Goal: Information Seeking & Learning: Learn about a topic

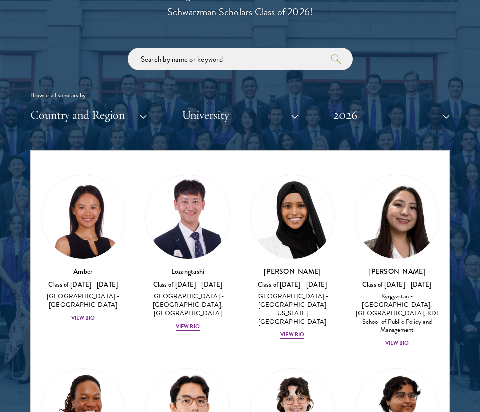
scroll to position [61, 0]
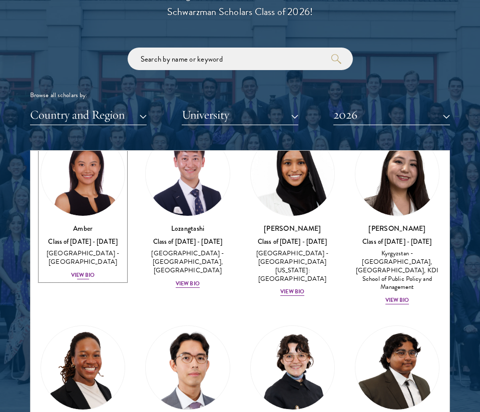
click at [79, 260] on div "Amber Class of [DATE] - [DATE] [GEOGRAPHIC_DATA] - [GEOGRAPHIC_DATA] View Bio" at bounding box center [83, 251] width 85 height 57
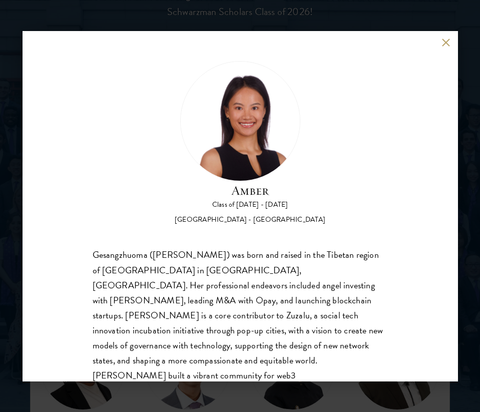
scroll to position [47, 0]
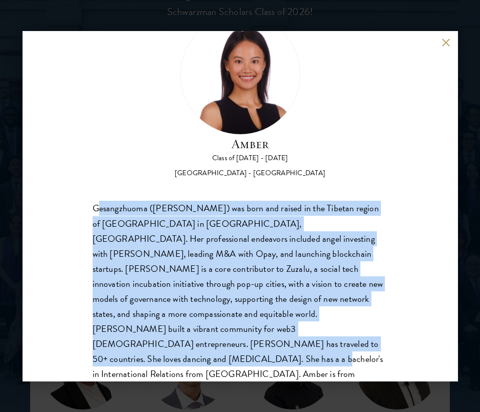
drag, startPoint x: 98, startPoint y: 209, endPoint x: 205, endPoint y: 344, distance: 172.9
click at [205, 344] on div "Gesangzhuoma ([PERSON_NAME]) was born and raised in the Tibetan region of [GEOG…" at bounding box center [240, 299] width 295 height 196
drag, startPoint x: 221, startPoint y: 344, endPoint x: 86, endPoint y: 207, distance: 192.6
click at [86, 207] on div "Amber Class of [DATE] - [DATE] [GEOGRAPHIC_DATA] - [GEOGRAPHIC_DATA] Gesangzhuo…" at bounding box center [241, 206] width 436 height 350
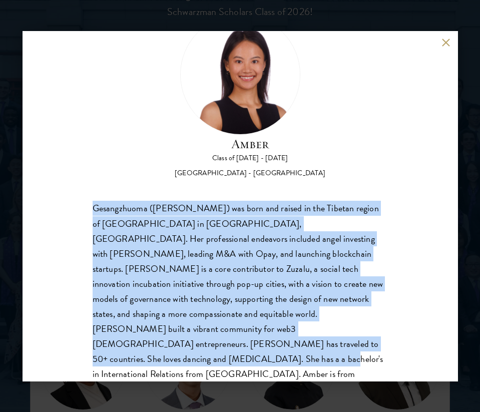
copy div "Gesangzhuoma ([PERSON_NAME]) was born and raised in the Tibetan region of [GEOG…"
click at [448, 42] on button at bounding box center [446, 43] width 9 height 9
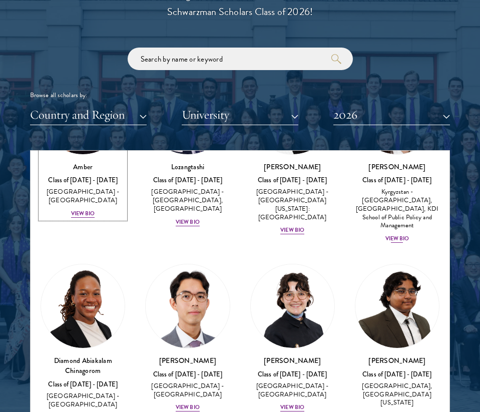
scroll to position [274, 0]
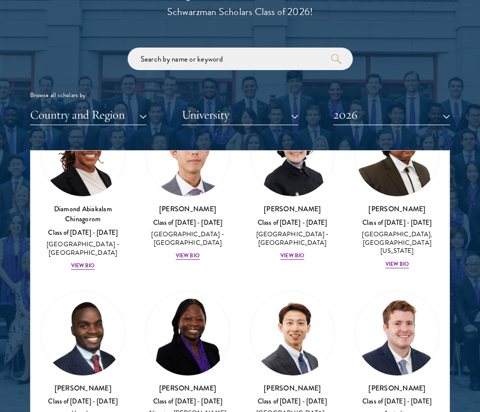
click at [299, 261] on div "[PERSON_NAME] Class of [DATE] - [DATE] [GEOGRAPHIC_DATA] - [GEOGRAPHIC_DATA] Vi…" at bounding box center [292, 186] width 105 height 169
click at [293, 256] on div "View Bio" at bounding box center [292, 256] width 24 height 8
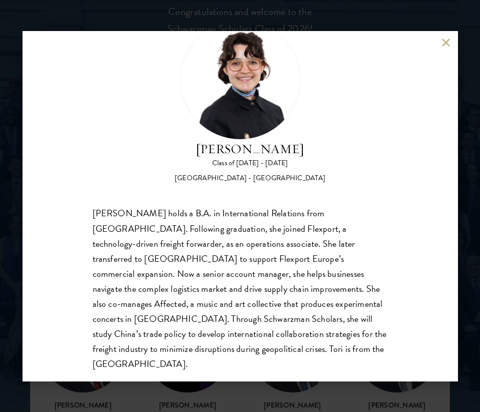
scroll to position [43, 0]
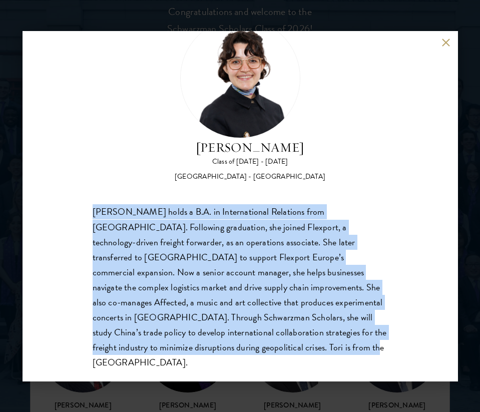
drag, startPoint x: 89, startPoint y: 209, endPoint x: 179, endPoint y: 359, distance: 174.9
click at [179, 359] on div "[PERSON_NAME] Class of [DATE] - [DATE] [GEOGRAPHIC_DATA] - [GEOGRAPHIC_DATA] [P…" at bounding box center [241, 206] width 436 height 350
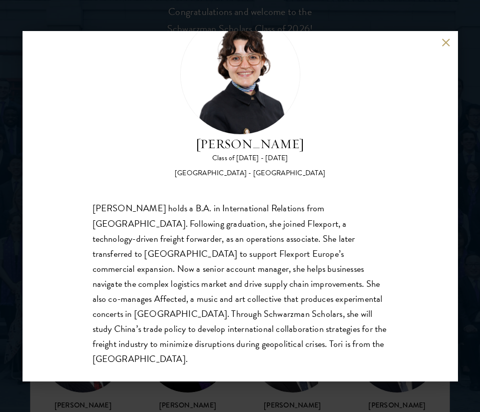
click at [439, 38] on div "[PERSON_NAME] Class of [DATE] - [DATE] [GEOGRAPHIC_DATA] - [GEOGRAPHIC_DATA] [P…" at bounding box center [241, 206] width 436 height 350
click at [444, 42] on button at bounding box center [446, 43] width 9 height 9
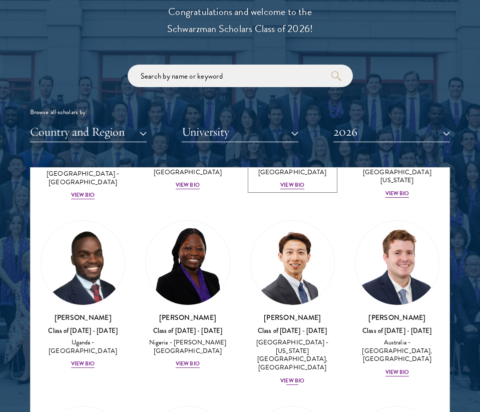
scroll to position [374, 0]
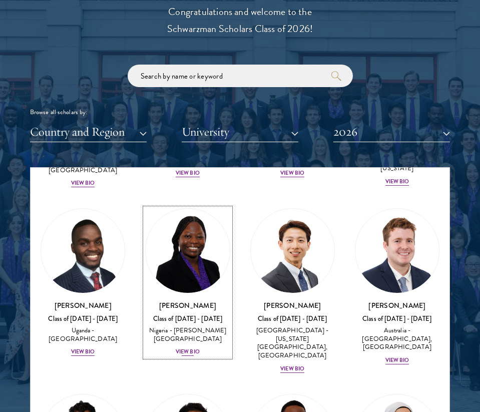
click at [178, 355] on div "View Bio" at bounding box center [188, 352] width 24 height 8
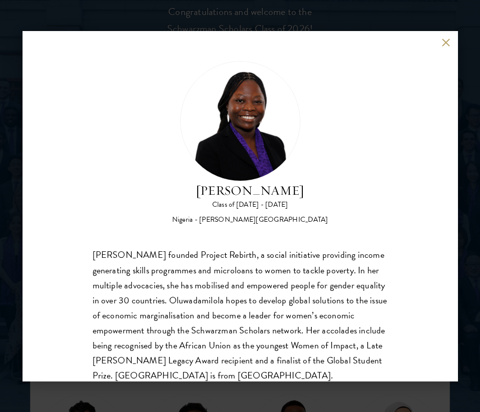
scroll to position [32, 0]
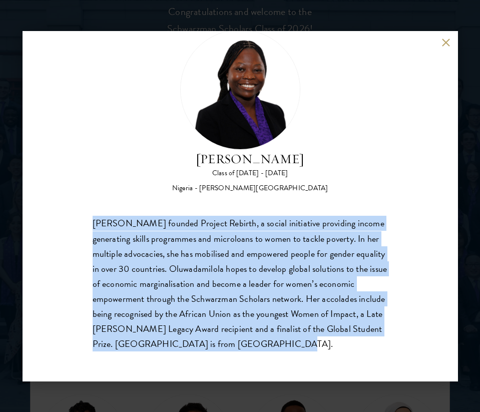
drag, startPoint x: 226, startPoint y: 349, endPoint x: 78, endPoint y: 225, distance: 193.3
click at [78, 225] on div "[PERSON_NAME] Class of [DATE] - [DATE] [GEOGRAPHIC_DATA] - [PERSON_NAME][GEOGRA…" at bounding box center [241, 206] width 436 height 350
copy div "[PERSON_NAME] founded Project Rebirth, a social initiative providing income gen…"
click at [444, 39] on button at bounding box center [446, 43] width 9 height 9
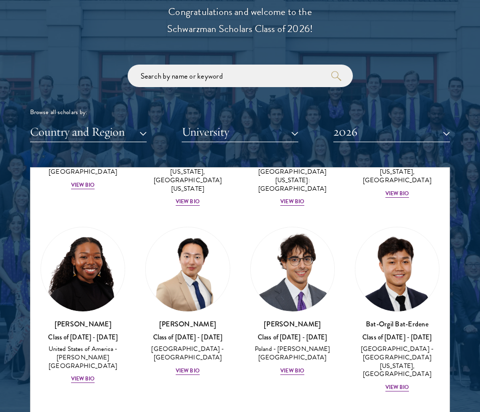
scroll to position [738, 0]
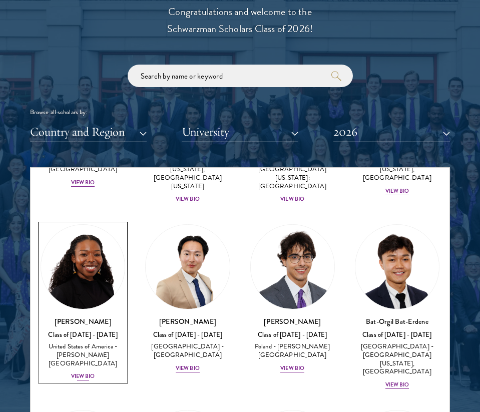
click at [89, 373] on div "View Bio" at bounding box center [83, 377] width 24 height 8
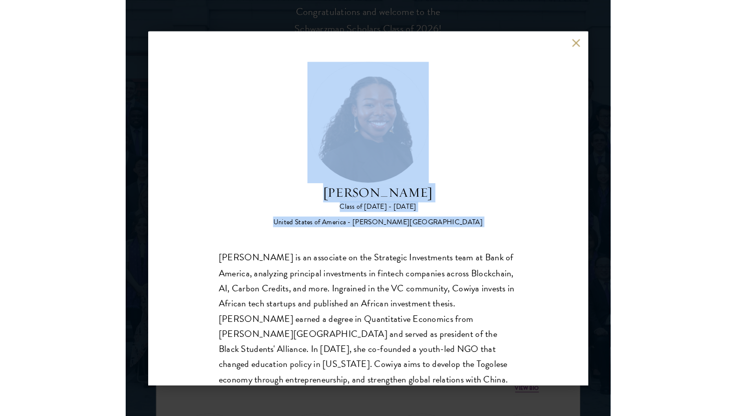
scroll to position [32, 0]
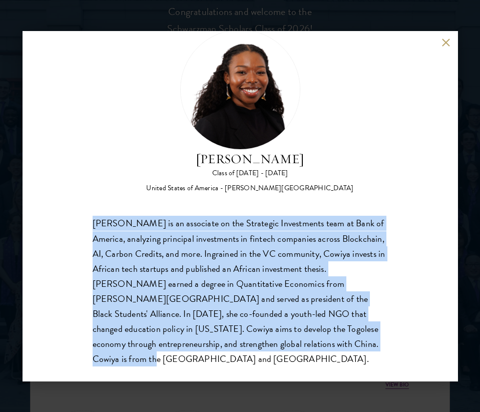
drag, startPoint x: 92, startPoint y: 258, endPoint x: 263, endPoint y: 340, distance: 189.9
click at [263, 340] on div "[PERSON_NAME] is an associate on the Strategic Investments team at Bank of Amer…" at bounding box center [240, 291] width 295 height 150
copy div "[PERSON_NAME] is an associate on the Strategic Investments team at Bank of Amer…"
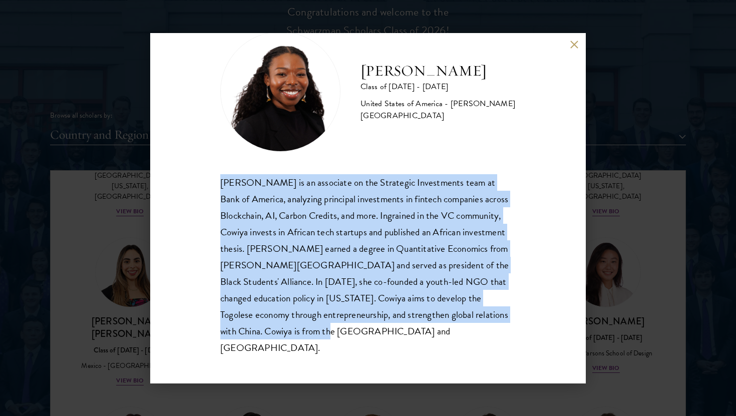
scroll to position [18, 0]
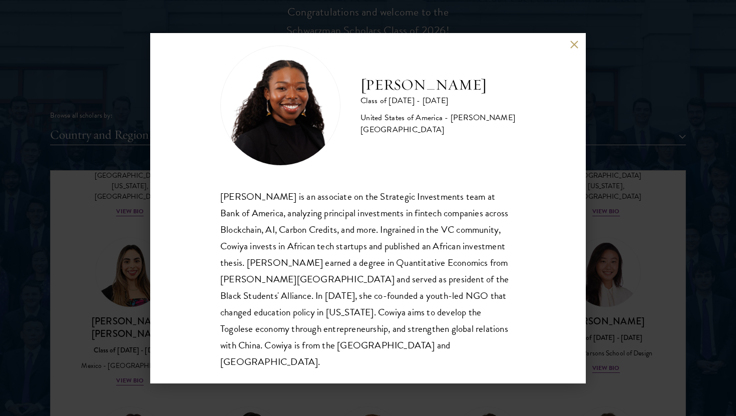
click at [480, 40] on div "[PERSON_NAME] Class of [DATE] - [DATE] [GEOGRAPHIC_DATA] - [PERSON_NAME][GEOGRA…" at bounding box center [368, 208] width 436 height 350
click at [480, 47] on button at bounding box center [574, 45] width 9 height 9
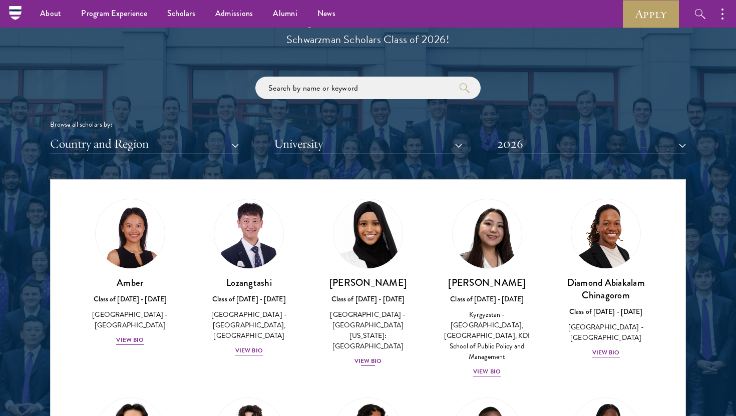
scroll to position [25, 0]
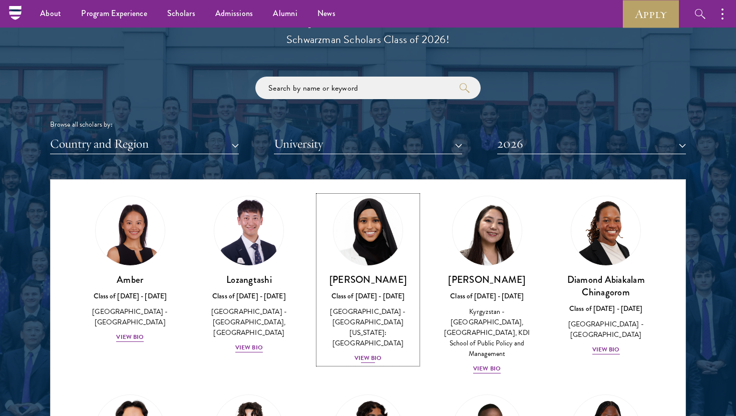
click at [379, 353] on div "View Bio" at bounding box center [368, 358] width 28 height 10
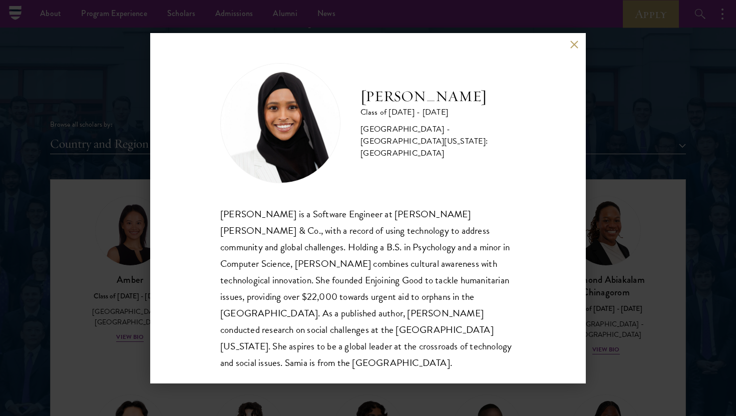
scroll to position [1, 0]
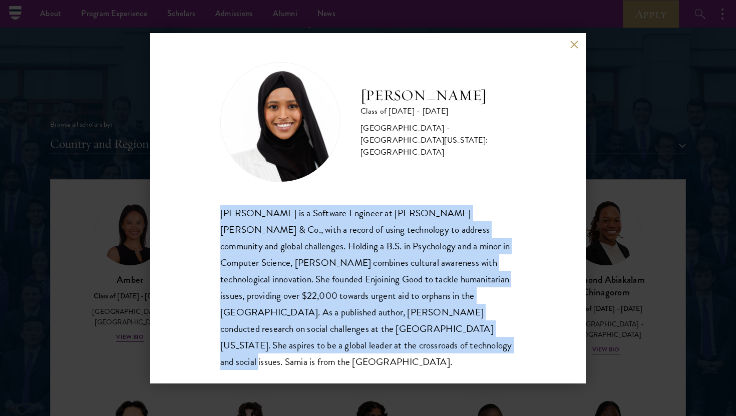
drag, startPoint x: 305, startPoint y: 348, endPoint x: 204, endPoint y: 205, distance: 174.9
click at [204, 205] on div "[PERSON_NAME] Class of [DATE] - [DATE] [GEOGRAPHIC_DATA] - [GEOGRAPHIC_DATA][US…" at bounding box center [368, 208] width 436 height 350
copy div "[PERSON_NAME] is a Software Engineer at [PERSON_NAME] [PERSON_NAME] & Co., with…"
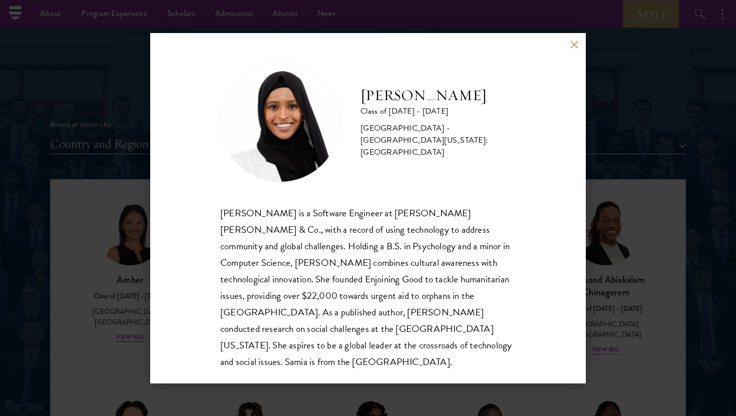
click at [480, 39] on div "[PERSON_NAME] Class of [DATE] - [DATE] [GEOGRAPHIC_DATA] - [GEOGRAPHIC_DATA][US…" at bounding box center [368, 208] width 436 height 350
click at [480, 46] on div "[PERSON_NAME] Class of [DATE] - [DATE] [GEOGRAPHIC_DATA] - [GEOGRAPHIC_DATA][US…" at bounding box center [368, 208] width 436 height 350
click at [480, 44] on button at bounding box center [574, 45] width 9 height 9
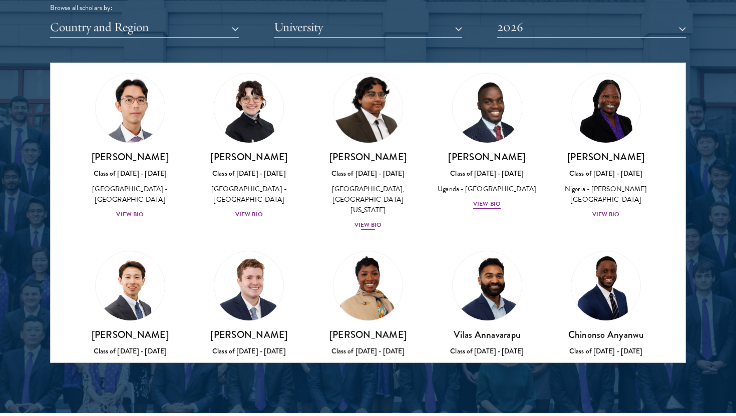
scroll to position [253, 0]
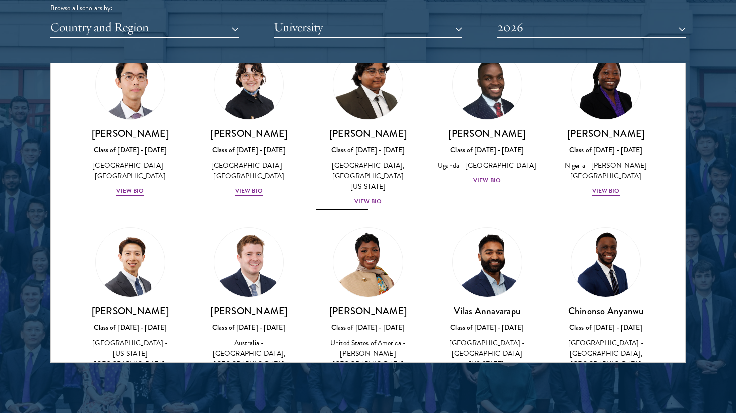
click at [371, 197] on div "View Bio" at bounding box center [368, 202] width 28 height 10
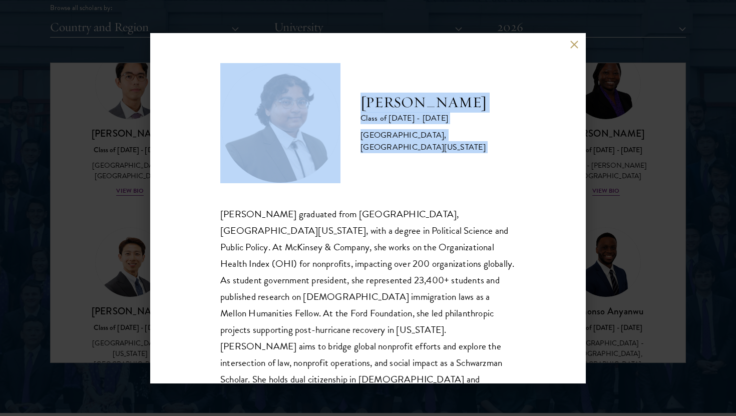
scroll to position [18, 0]
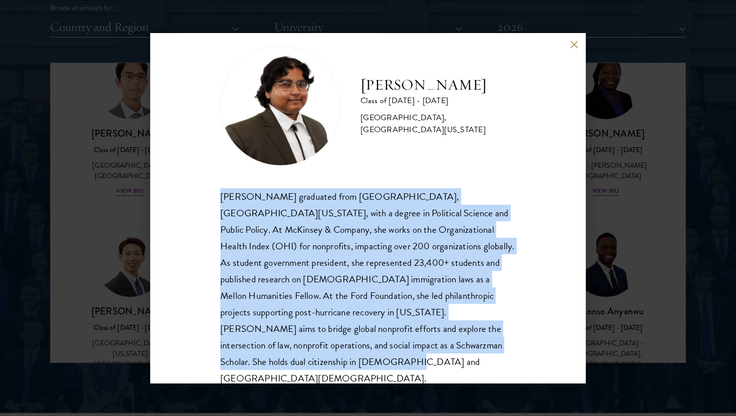
drag, startPoint x: 220, startPoint y: 213, endPoint x: 472, endPoint y: 357, distance: 289.5
click at [472, 357] on div "[PERSON_NAME] Class of [DATE] - [DATE] [GEOGRAPHIC_DATA] - [GEOGRAPHIC_DATA], […" at bounding box center [368, 208] width 436 height 350
copy div "[PERSON_NAME] graduated from [GEOGRAPHIC_DATA], [GEOGRAPHIC_DATA][US_STATE], wi…"
click at [480, 42] on button at bounding box center [574, 45] width 9 height 9
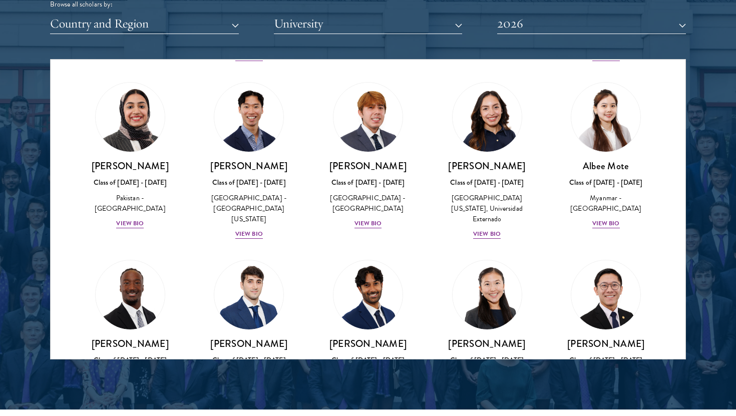
scroll to position [3433, 0]
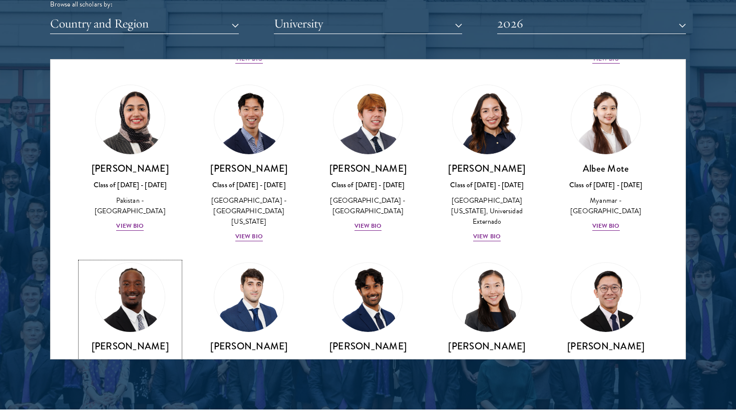
click at [134, 399] on div "View Bio" at bounding box center [130, 404] width 28 height 10
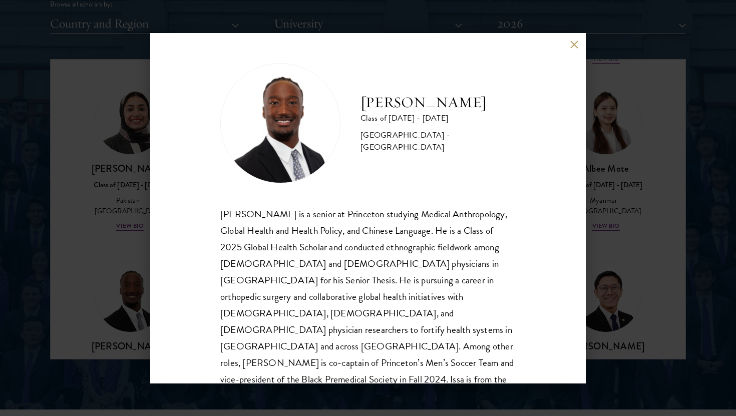
click at [480, 43] on button at bounding box center [574, 45] width 9 height 9
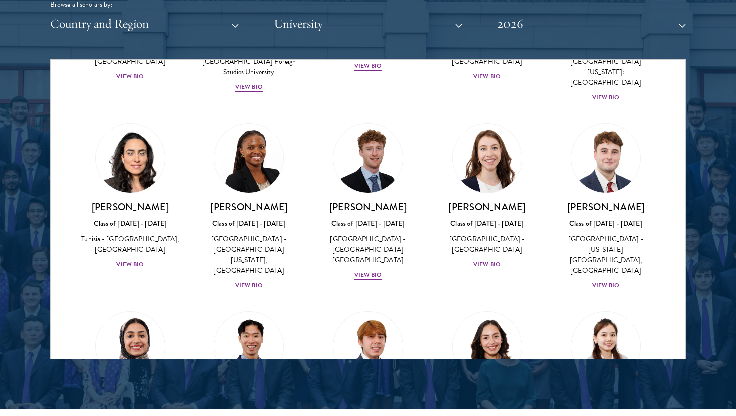
scroll to position [2949, 0]
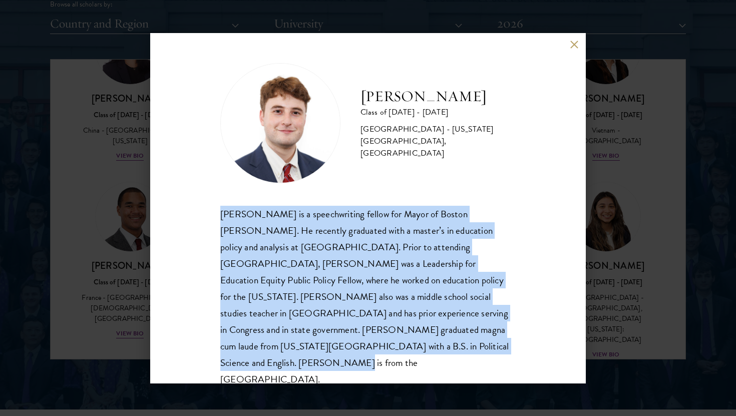
drag, startPoint x: 216, startPoint y: 207, endPoint x: 310, endPoint y: 346, distance: 168.2
click at [310, 346] on div "[PERSON_NAME] Class of [DATE] - [DATE] [GEOGRAPHIC_DATA] - [US_STATE][GEOGRAPHI…" at bounding box center [368, 208] width 436 height 350
copy div "[PERSON_NAME] is a speechwriting fellow for Mayor of Boston [PERSON_NAME]. He r…"
